Goal: Task Accomplishment & Management: Manage account settings

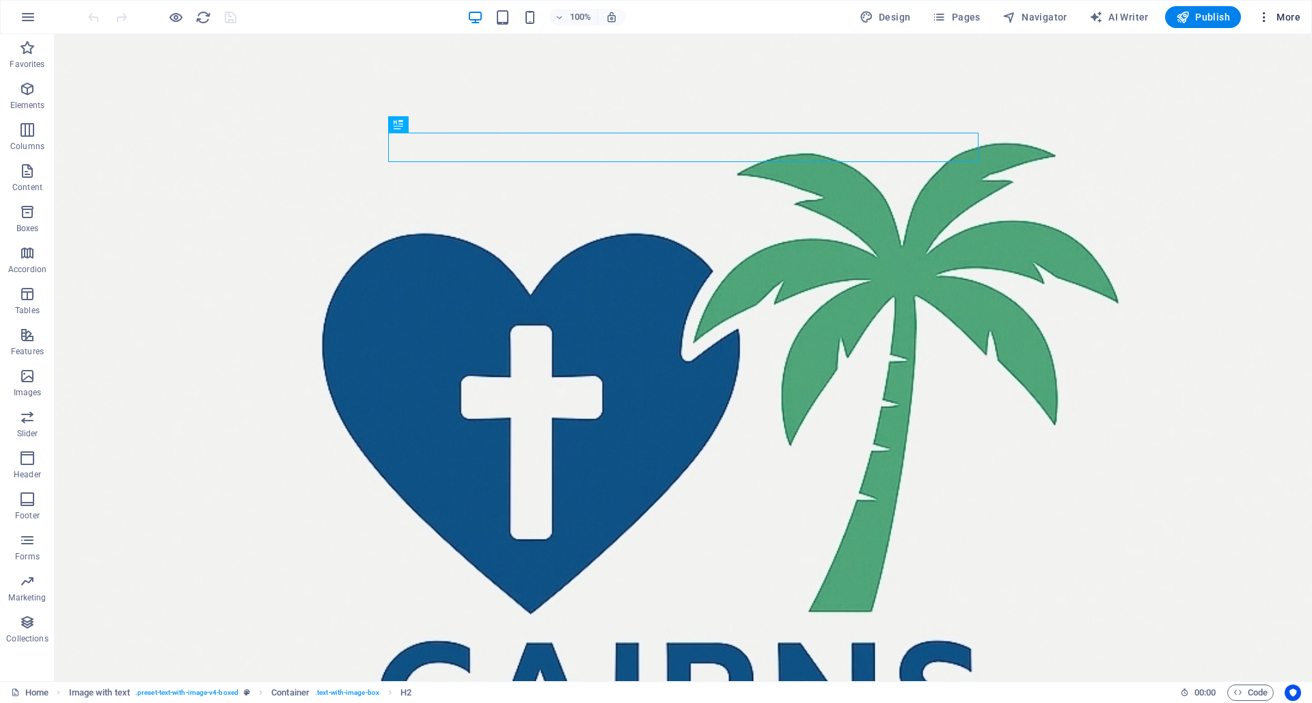
click at [656, 15] on span "More" at bounding box center [1279, 17] width 43 height 14
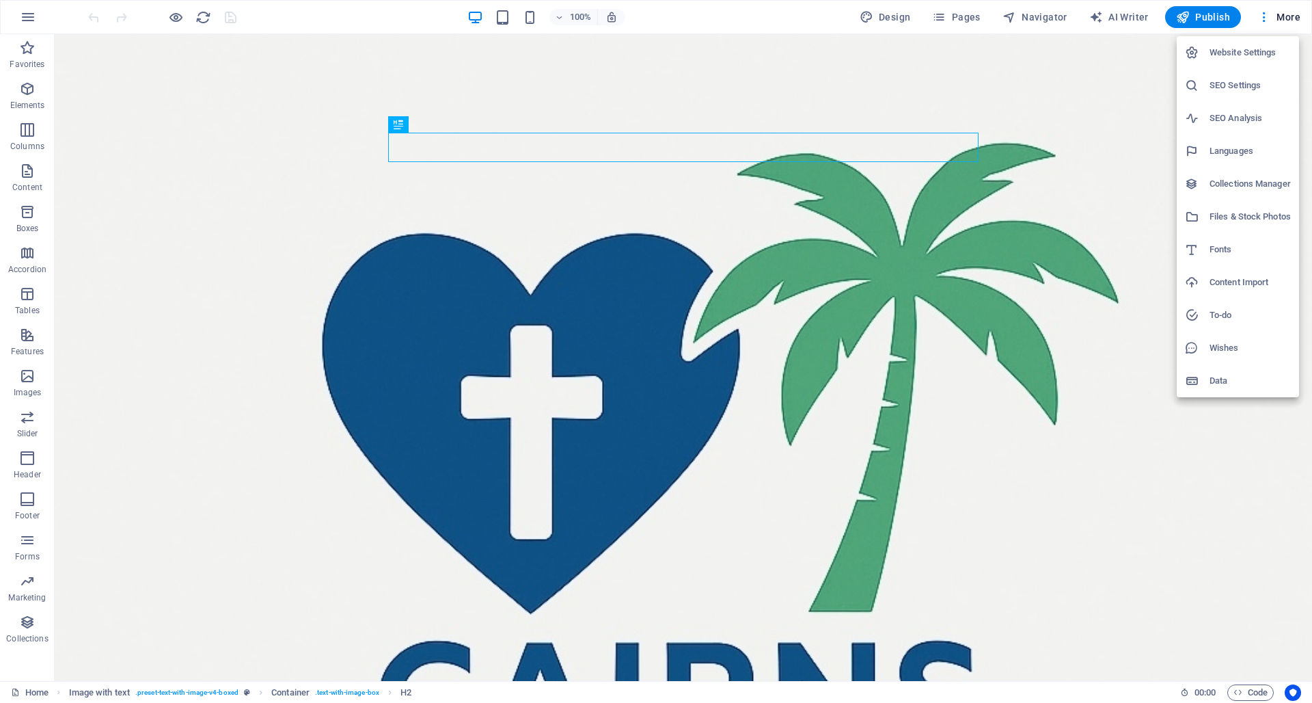
click at [656, 83] on h6 "SEO Settings" at bounding box center [1250, 85] width 81 height 16
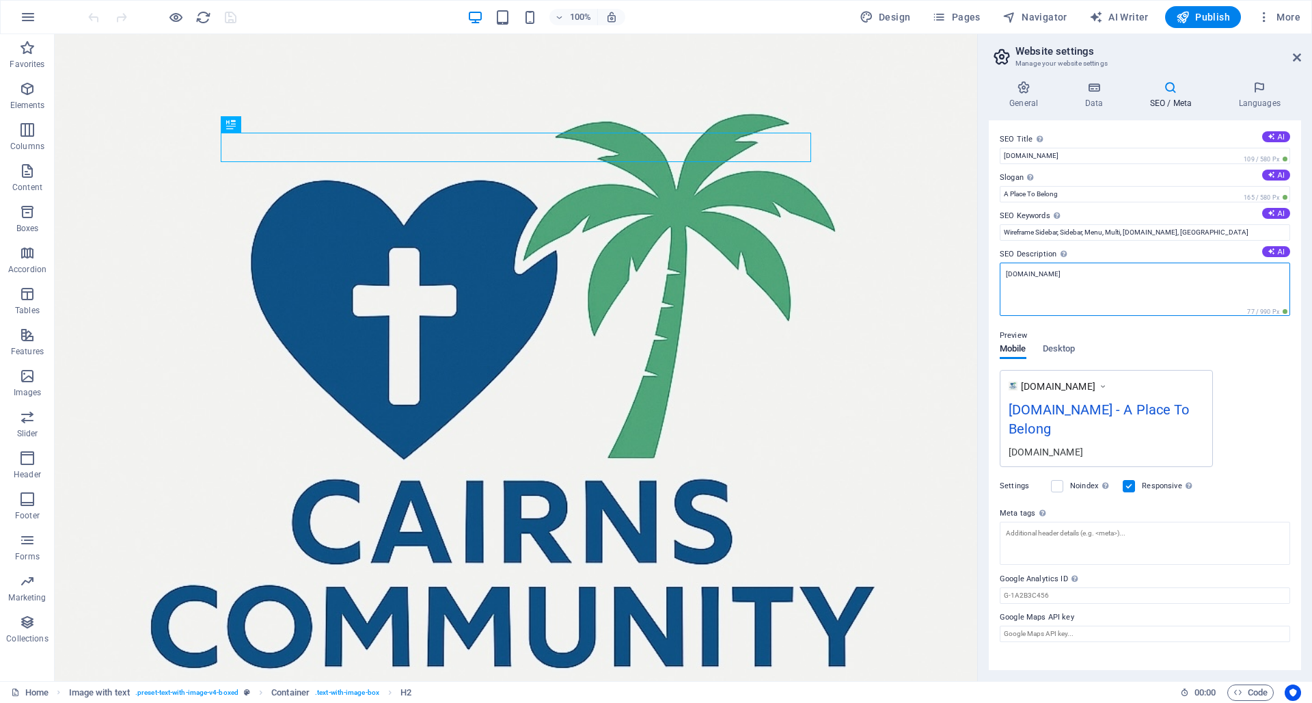
drag, startPoint x: 1046, startPoint y: 274, endPoint x: 1019, endPoint y: 272, distance: 26.7
click at [656, 273] on textarea "[DOMAIN_NAME]" at bounding box center [1145, 288] width 291 height 53
drag, startPoint x: 1007, startPoint y: 275, endPoint x: 1046, endPoint y: 273, distance: 39.0
click at [656, 273] on textarea "[DOMAIN_NAME]" at bounding box center [1145, 288] width 291 height 53
paste textarea
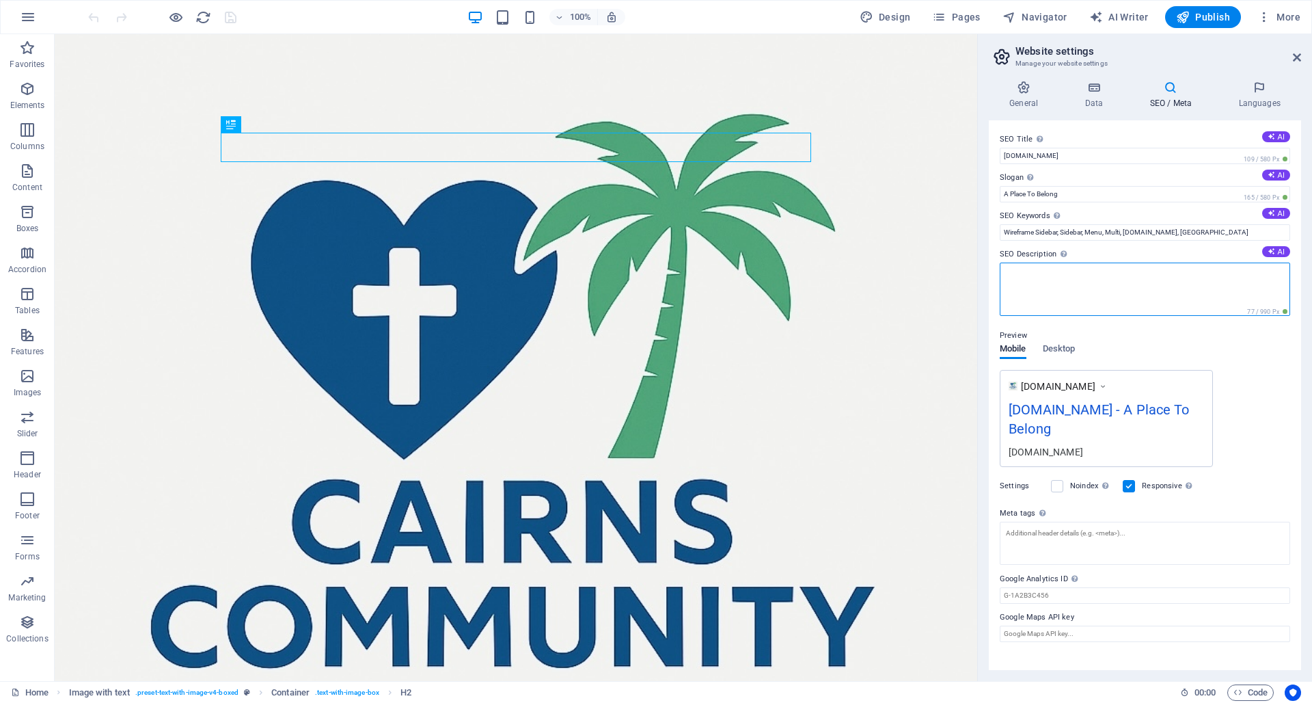
paste textarea "Cairns Community [DEMOGRAPHIC_DATA]: believers in [DEMOGRAPHIC_DATA] worshippin…"
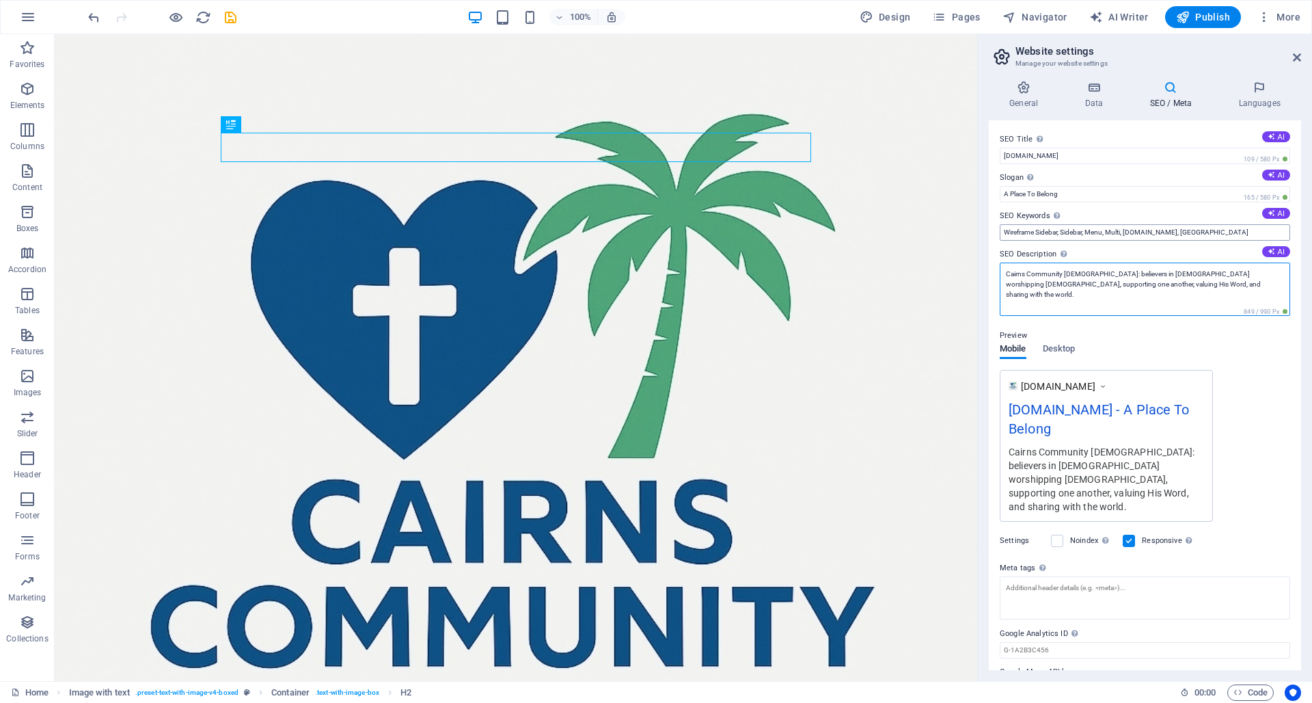
type textarea "Cairns Community [DEMOGRAPHIC_DATA]: believers in [DEMOGRAPHIC_DATA] worshippin…"
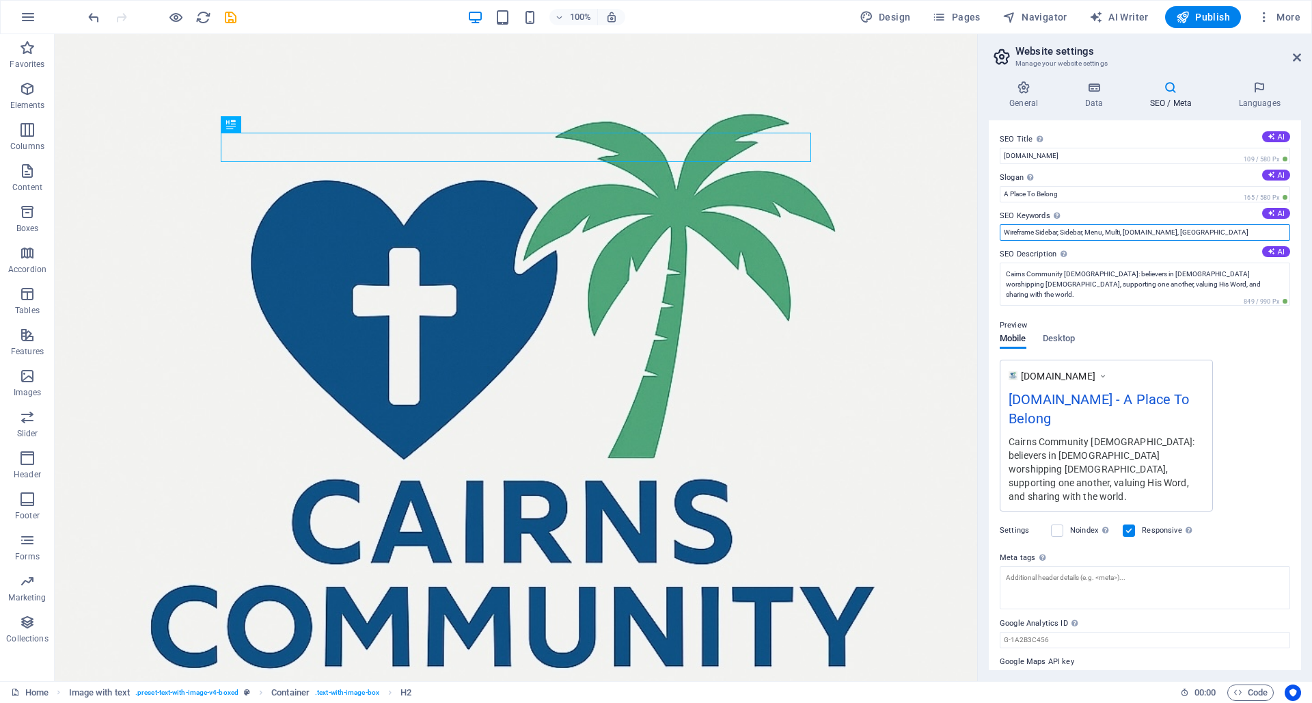
drag, startPoint x: 1188, startPoint y: 231, endPoint x: 999, endPoint y: 232, distance: 189.3
click at [656, 232] on div "SEO Title The title of your website - make it something that stands out in sear…" at bounding box center [1145, 395] width 312 height 550
click at [656, 232] on input "Wireframe Sidebar, Sidebar, Menu, Multi, [DOMAIN_NAME], [GEOGRAPHIC_DATA]" at bounding box center [1145, 232] width 291 height 16
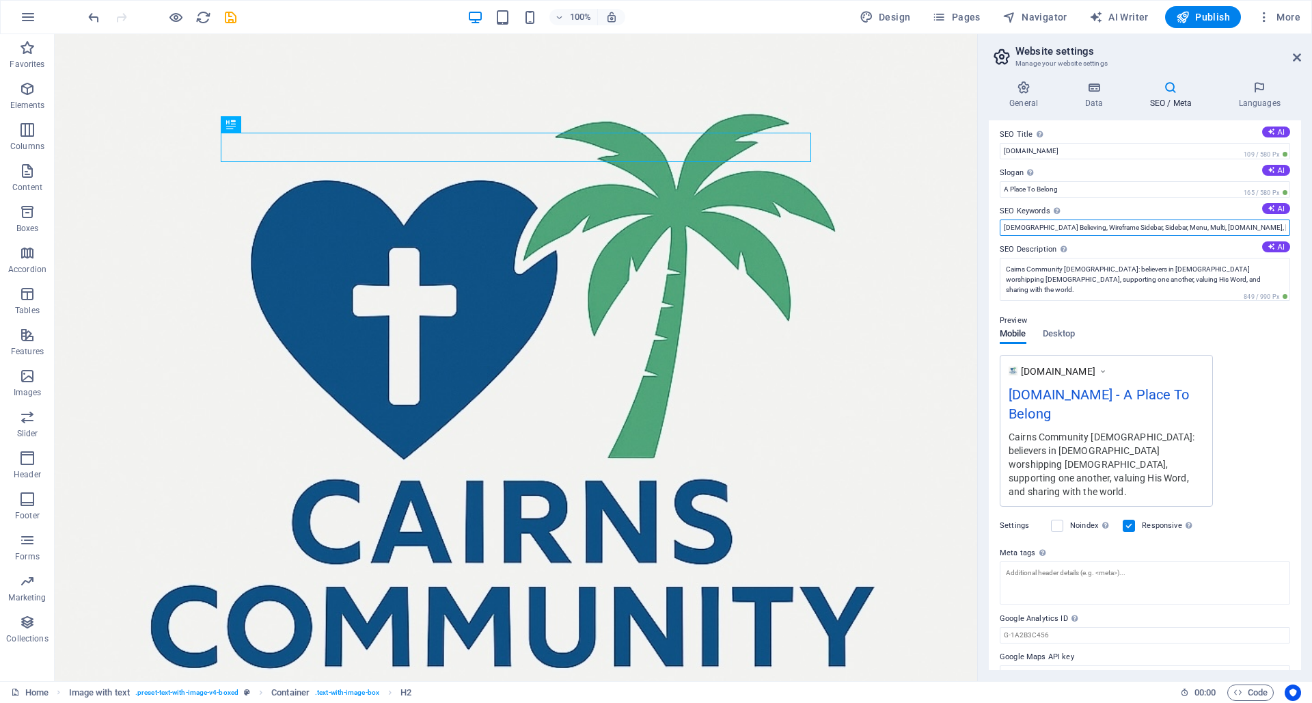
click at [656, 226] on input "[DEMOGRAPHIC_DATA] Believing, Wireframe Sidebar, Sidebar, Menu, Multi, [DOMAIN_…" at bounding box center [1145, 227] width 291 height 16
type input "[DEMOGRAPHIC_DATA] Believing, Expository Preaching, Missions focus, Current Mus…"
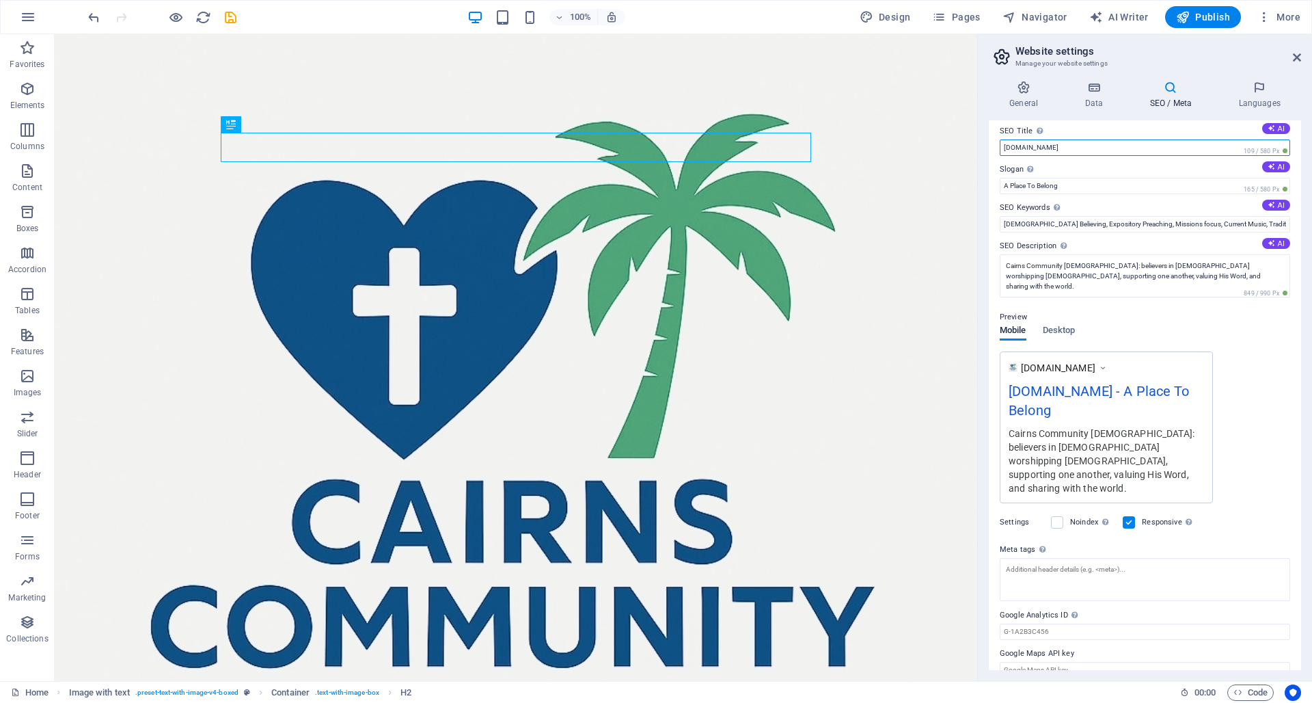
drag, startPoint x: 1042, startPoint y: 150, endPoint x: 1005, endPoint y: 152, distance: 37.7
click at [656, 152] on input "[DOMAIN_NAME]" at bounding box center [1145, 147] width 291 height 16
drag, startPoint x: 1041, startPoint y: 150, endPoint x: 997, endPoint y: 149, distance: 44.4
click at [656, 150] on div "SEO Title The title of your website - make it something that stands out in sear…" at bounding box center [1145, 395] width 312 height 550
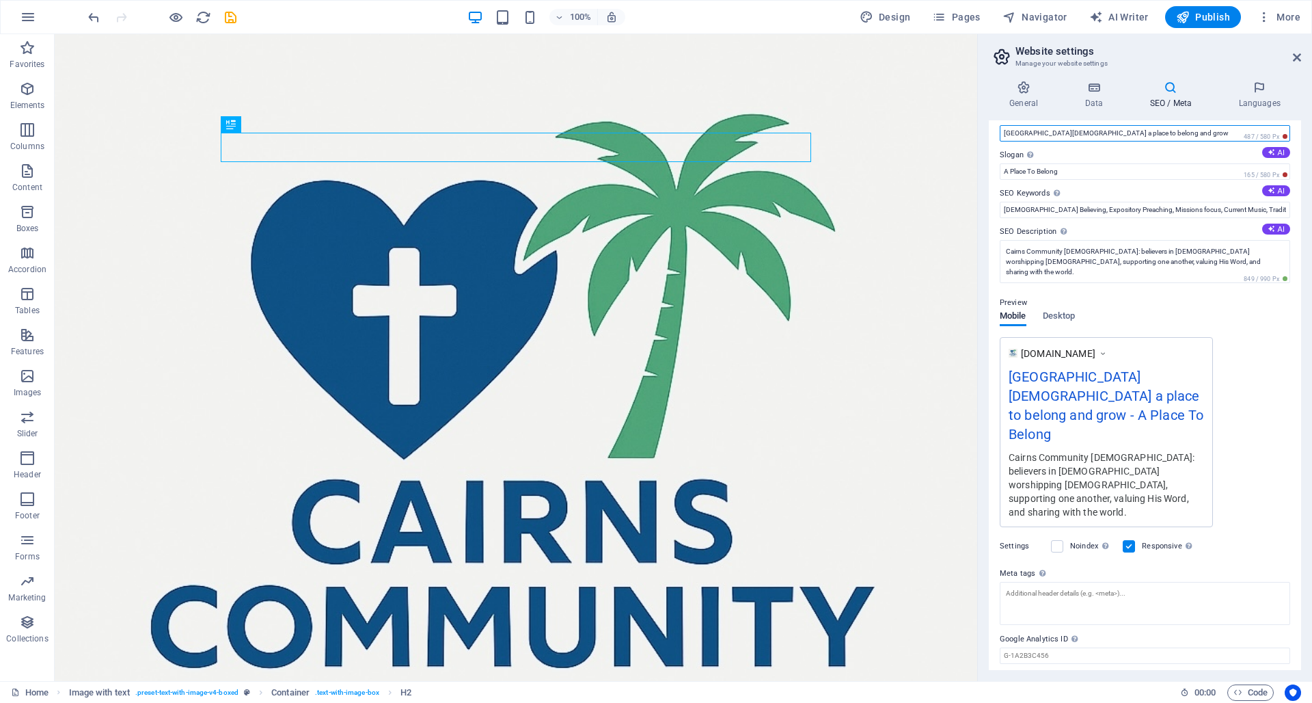
scroll to position [23, 0]
type input "[GEOGRAPHIC_DATA][DEMOGRAPHIC_DATA] a place to belong and grow"
click at [656, 313] on span "Desktop" at bounding box center [1059, 317] width 33 height 19
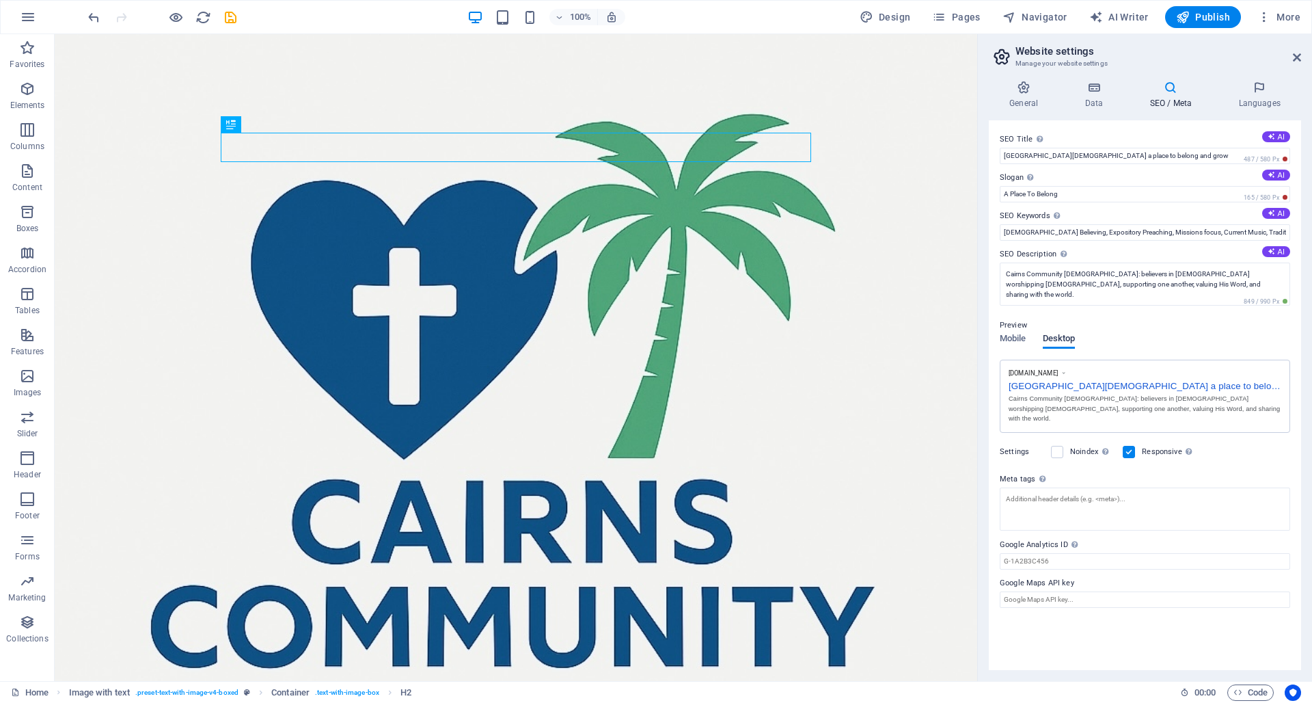
scroll to position [0, 0]
click at [656, 339] on span "Mobile" at bounding box center [1013, 339] width 27 height 19
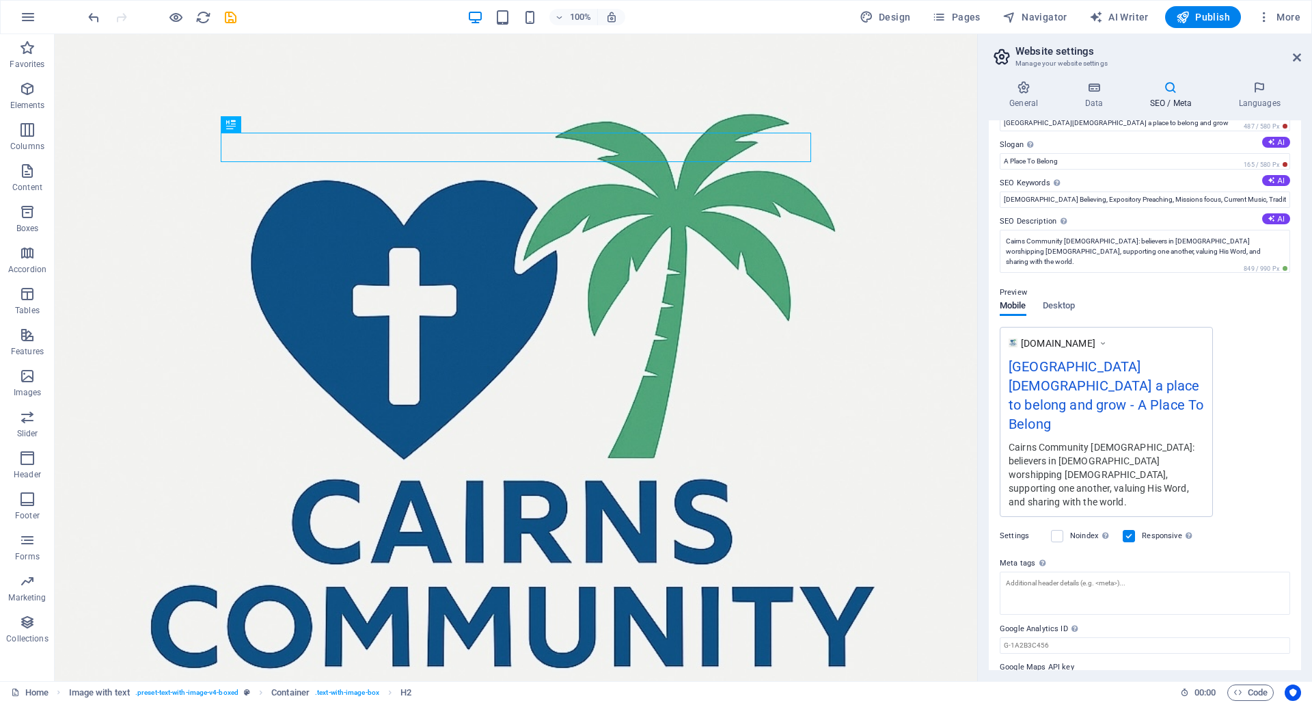
scroll to position [32, 0]
click at [656, 14] on span "Publish" at bounding box center [1203, 17] width 54 height 14
